Goal: Find specific page/section: Find specific page/section

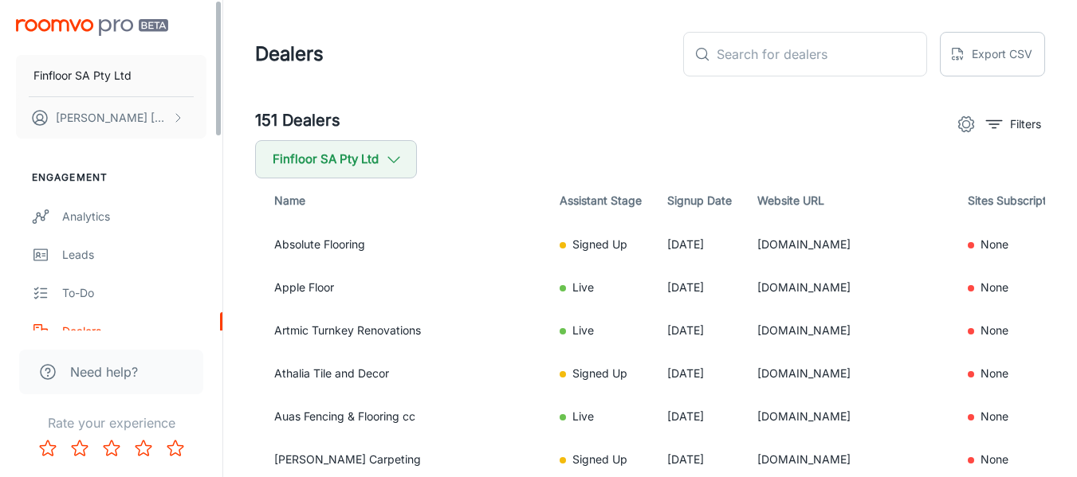
scroll to position [0, 60]
click at [1042, 122] on button "Filters" at bounding box center [1013, 125] width 63 height 26
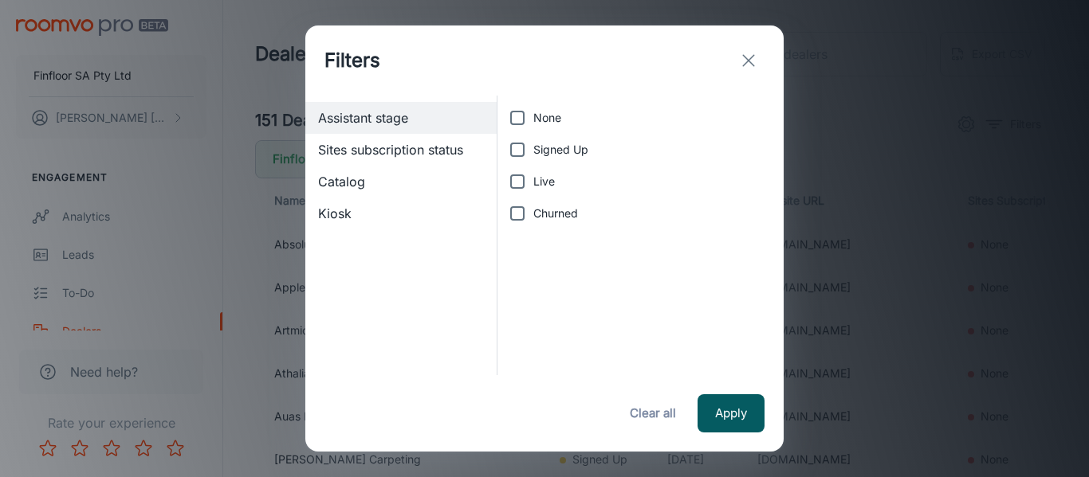
click at [539, 144] on span "Signed Up" at bounding box center [560, 150] width 55 height 18
click at [533, 144] on input "Signed Up" at bounding box center [517, 150] width 32 height 32
checkbox input "true"
click at [751, 424] on button "Apply" at bounding box center [730, 413] width 67 height 38
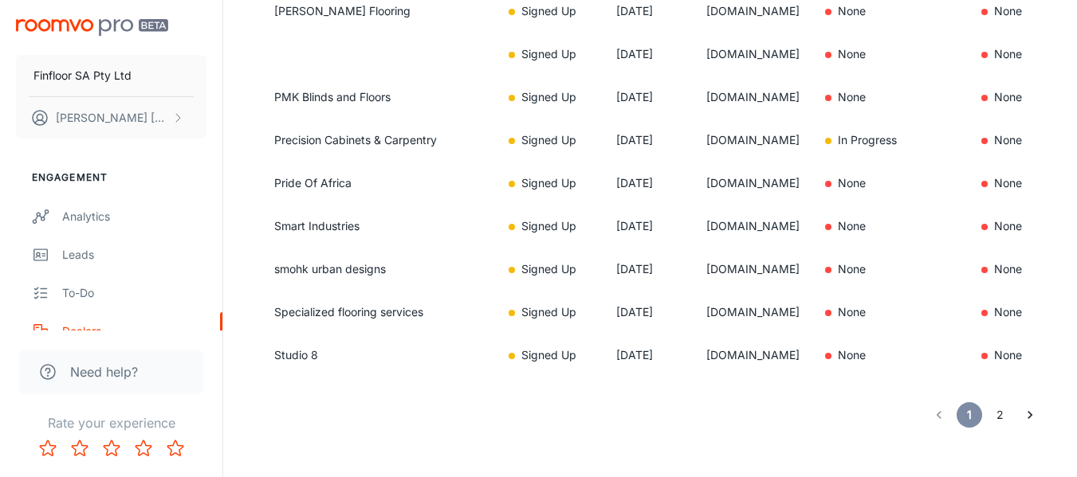
scroll to position [1275, 0]
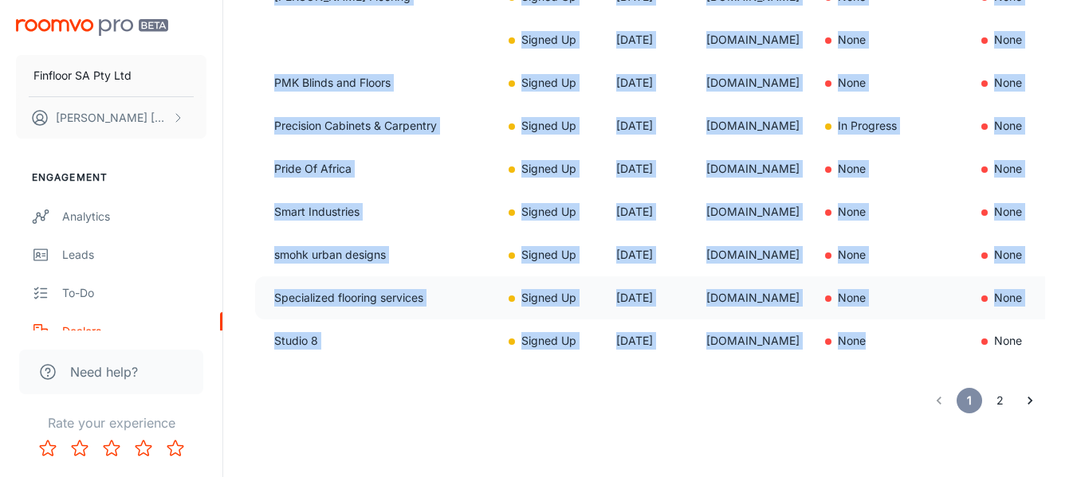
drag, startPoint x: 276, startPoint y: 271, endPoint x: 708, endPoint y: 304, distance: 434.0
copy tbody "Absolute Flooring Signed Up [DATE] [DOMAIN_NAME] None None None Athalia Tile an…"
